Goal: Task Accomplishment & Management: Manage account settings

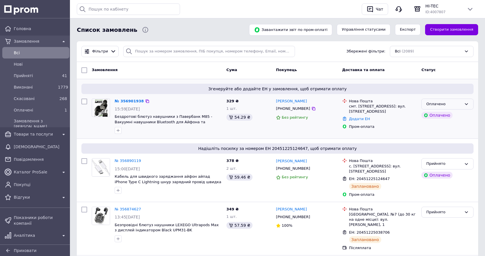
click at [445, 100] on div "Оплачено" at bounding box center [448, 104] width 52 height 11
click at [437, 115] on li "Прийнято" at bounding box center [448, 116] width 52 height 11
click at [375, 13] on div "button" at bounding box center [370, 9] width 9 height 9
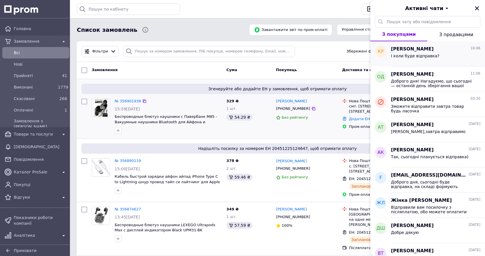
click at [420, 45] on div "[PERSON_NAME] 16:06 І коли буде відправка?" at bounding box center [438, 53] width 94 height 25
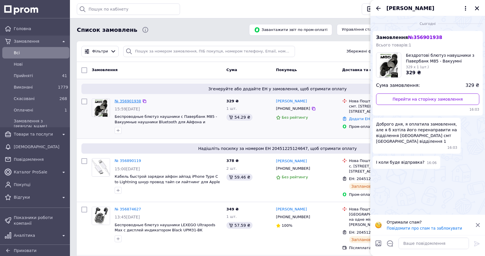
click at [139, 101] on link "№ 356901938" at bounding box center [128, 101] width 26 height 4
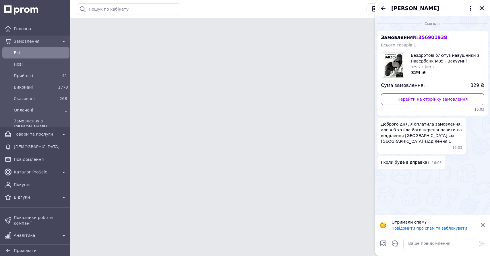
click at [480, 9] on icon "Закрити" at bounding box center [482, 8] width 4 height 4
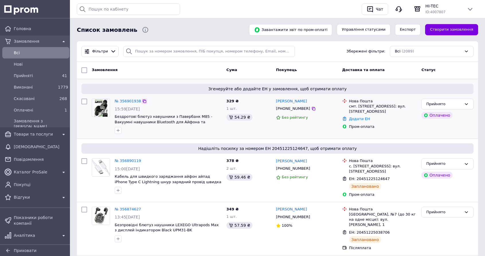
click at [145, 101] on icon at bounding box center [144, 101] width 5 height 5
click at [311, 109] on icon at bounding box center [313, 108] width 5 height 5
click at [125, 102] on link "№ 356901938" at bounding box center [128, 101] width 26 height 4
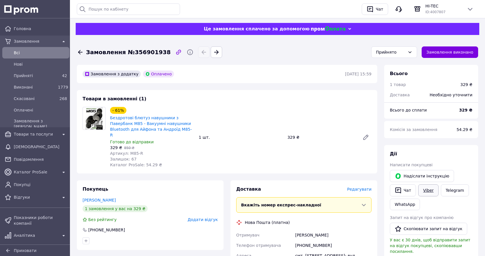
click at [435, 190] on link "Viber" at bounding box center [428, 190] width 20 height 12
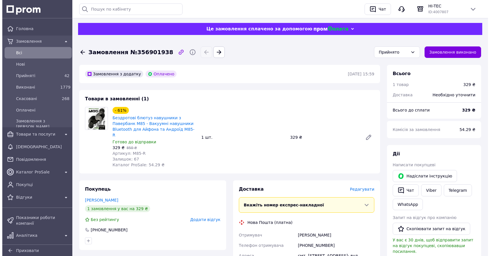
scroll to position [98, 0]
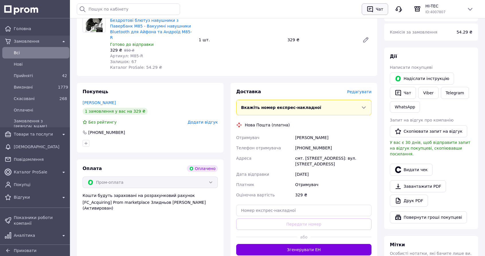
click at [375, 5] on div "button" at bounding box center [370, 9] width 9 height 9
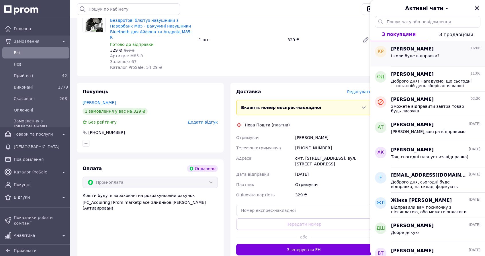
click at [431, 52] on div "[PERSON_NAME] 16:06" at bounding box center [435, 49] width 89 height 7
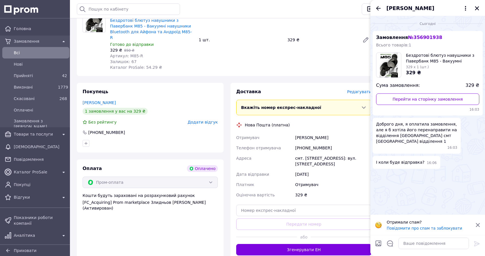
click at [320, 133] on div "[PERSON_NAME]" at bounding box center [333, 138] width 79 height 10
click at [319, 143] on div "[PHONE_NUMBER]" at bounding box center [333, 148] width 79 height 10
click at [478, 9] on icon "Закрити" at bounding box center [477, 8] width 4 height 4
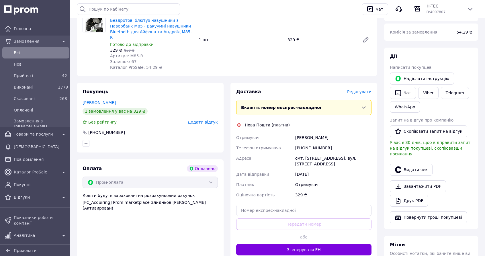
click at [359, 89] on span "Редагувати" at bounding box center [359, 91] width 24 height 5
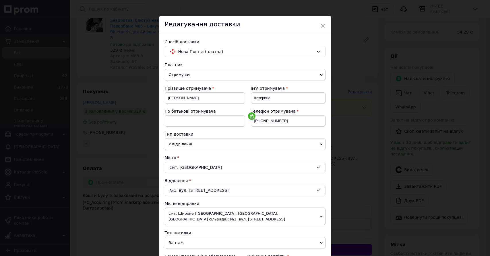
scroll to position [5, 0]
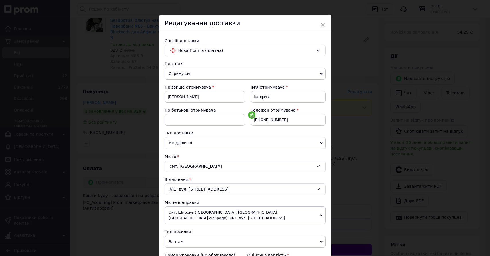
click at [215, 190] on div "№1: вул. [STREET_ADDRESS]" at bounding box center [245, 189] width 161 height 11
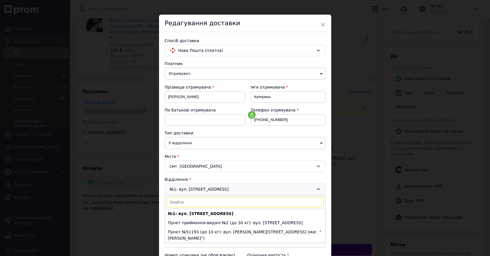
click at [218, 172] on div "Платник Отримувач Відправник Прізвище отримувача [PERSON_NAME] Ім'я отримувача …" at bounding box center [245, 234] width 161 height 347
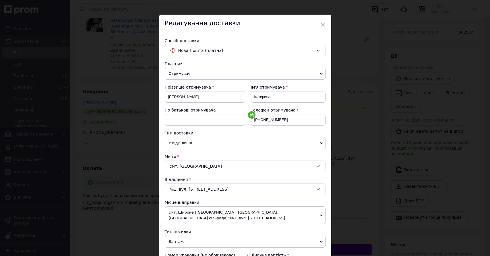
click at [218, 164] on div "смт. [GEOGRAPHIC_DATA]" at bounding box center [245, 166] width 161 height 11
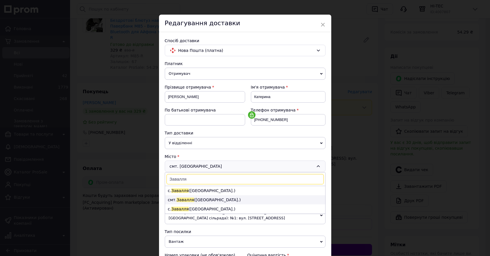
type input "Завалля"
click at [217, 199] on li "смт. [GEOGRAPHIC_DATA] ([GEOGRAPHIC_DATA].)" at bounding box center [245, 199] width 160 height 9
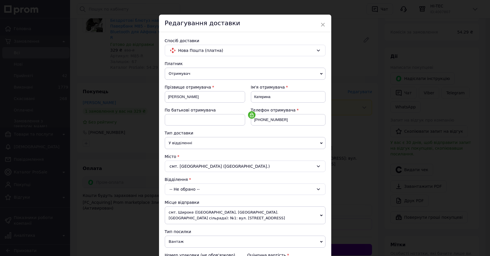
click at [217, 190] on div "-- Не обрано --" at bounding box center [245, 189] width 161 height 11
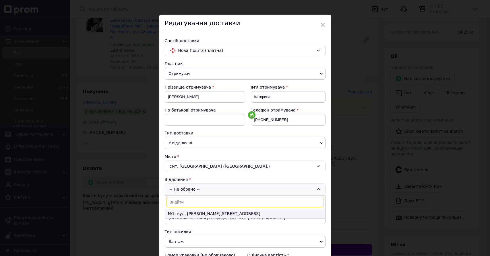
click at [213, 213] on li "№1: вул. [PERSON_NAME][STREET_ADDRESS]" at bounding box center [245, 213] width 160 height 9
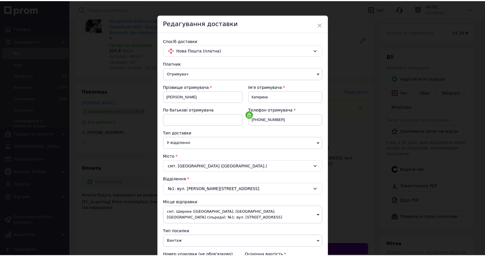
scroll to position [194, 0]
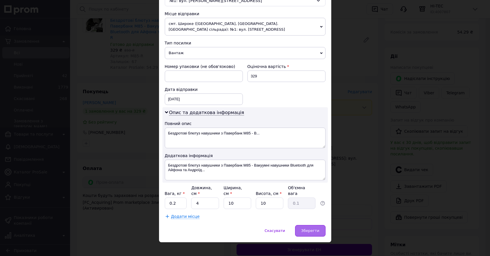
click at [315, 231] on span "Зберегти" at bounding box center [310, 231] width 18 height 4
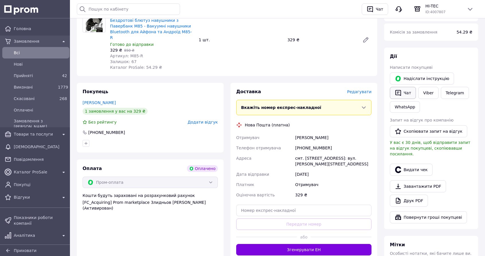
click at [406, 91] on button "Чат" at bounding box center [403, 93] width 26 height 12
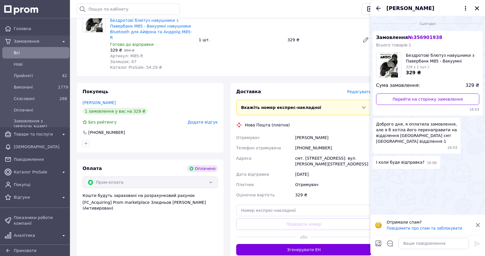
click at [323, 158] on div "смт. [STREET_ADDRESS]: вул. [PERSON_NAME][STREET_ADDRESS]" at bounding box center [333, 161] width 79 height 16
click at [476, 7] on icon "Закрити" at bounding box center [477, 8] width 4 height 4
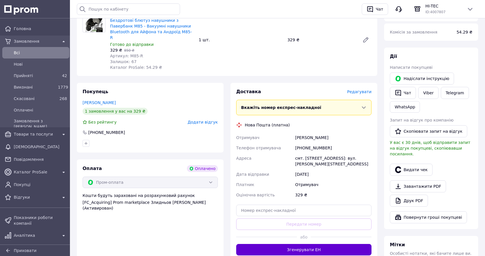
click at [309, 244] on button "Згенерувати ЕН" at bounding box center [303, 249] width 135 height 11
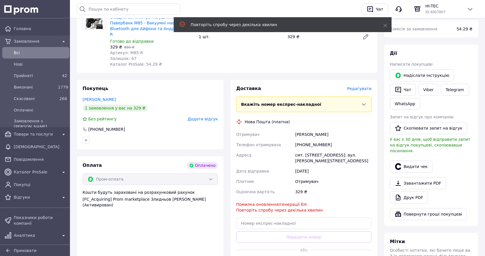
scroll to position [175, 0]
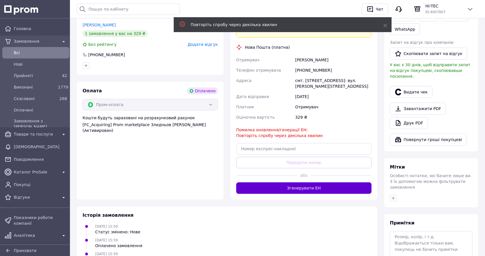
click at [302, 182] on button "Згенерувати ЕН" at bounding box center [303, 187] width 135 height 11
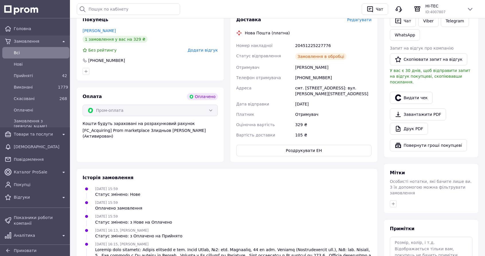
scroll to position [135, 0]
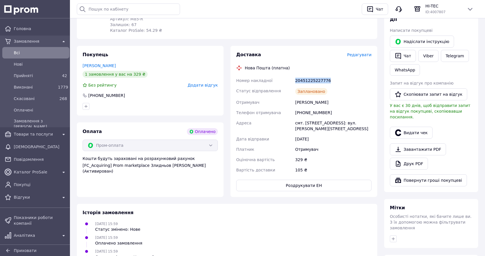
copy div "20451225227776"
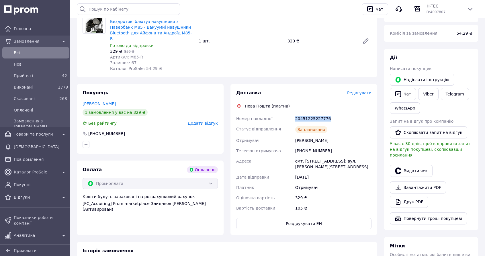
scroll to position [95, 0]
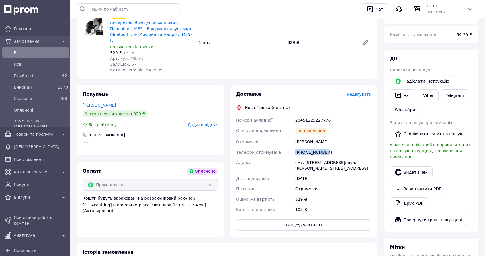
drag, startPoint x: 331, startPoint y: 147, endPoint x: 295, endPoint y: 147, distance: 36.1
click at [295, 147] on div "[PHONE_NUMBER]" at bounding box center [333, 152] width 79 height 10
copy div "[PHONE_NUMBER]"
drag, startPoint x: 144, startPoint y: 55, endPoint x: 129, endPoint y: 54, distance: 15.3
click at [129, 56] on div "Артикул: M85-R" at bounding box center [152, 59] width 84 height 6
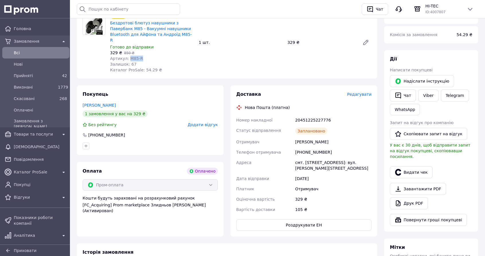
copy span "M85-R"
drag, startPoint x: 327, startPoint y: 137, endPoint x: 295, endPoint y: 137, distance: 32.7
click at [294, 137] on div "[PERSON_NAME]" at bounding box center [333, 142] width 79 height 10
copy div "[PERSON_NAME]"
drag, startPoint x: 295, startPoint y: 158, endPoint x: 335, endPoint y: 164, distance: 40.9
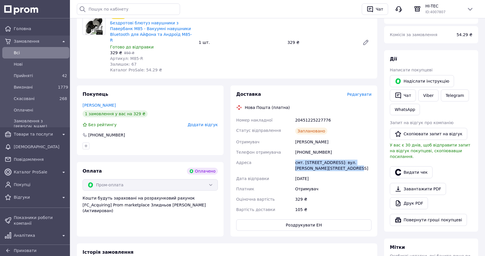
click at [335, 165] on div "смт. [STREET_ADDRESS]: вул. [PERSON_NAME][STREET_ADDRESS]" at bounding box center [333, 165] width 79 height 16
copy div "смт. [STREET_ADDRESS]: вул. [PERSON_NAME][STREET_ADDRESS]"
click at [404, 93] on button "Чат" at bounding box center [403, 95] width 26 height 12
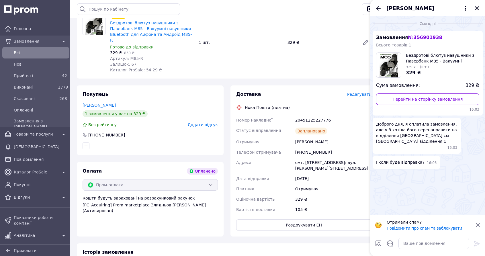
click at [478, 226] on icon at bounding box center [478, 225] width 5 height 5
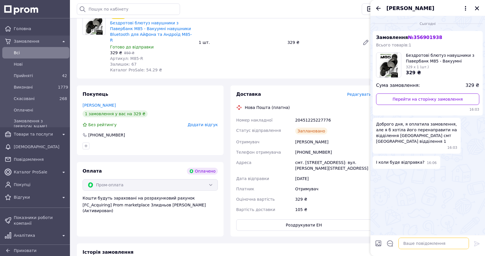
click at [432, 244] on textarea at bounding box center [434, 243] width 71 height 11
click at [440, 238] on textarea "Доброго дня, адресу змвнилии, відправка буде завтра)" at bounding box center [428, 240] width 82 height 17
type textarea "Доброго дня, адресу [GEOGRAPHIC_DATA], відправка буде завтра)"
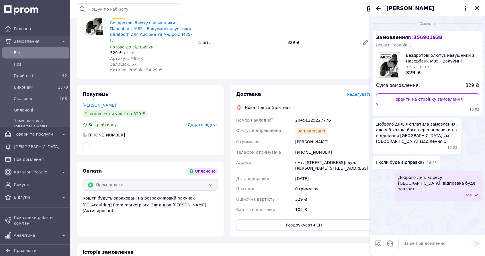
click at [479, 9] on icon "Закрити" at bounding box center [477, 8] width 5 height 5
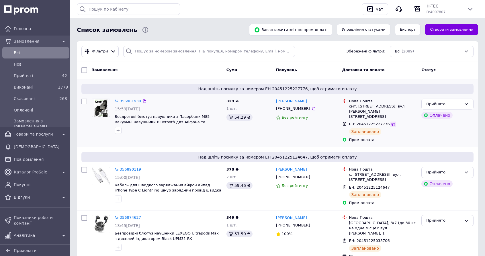
click at [392, 123] on icon at bounding box center [393, 124] width 3 height 3
